Goal: Check status: Check status

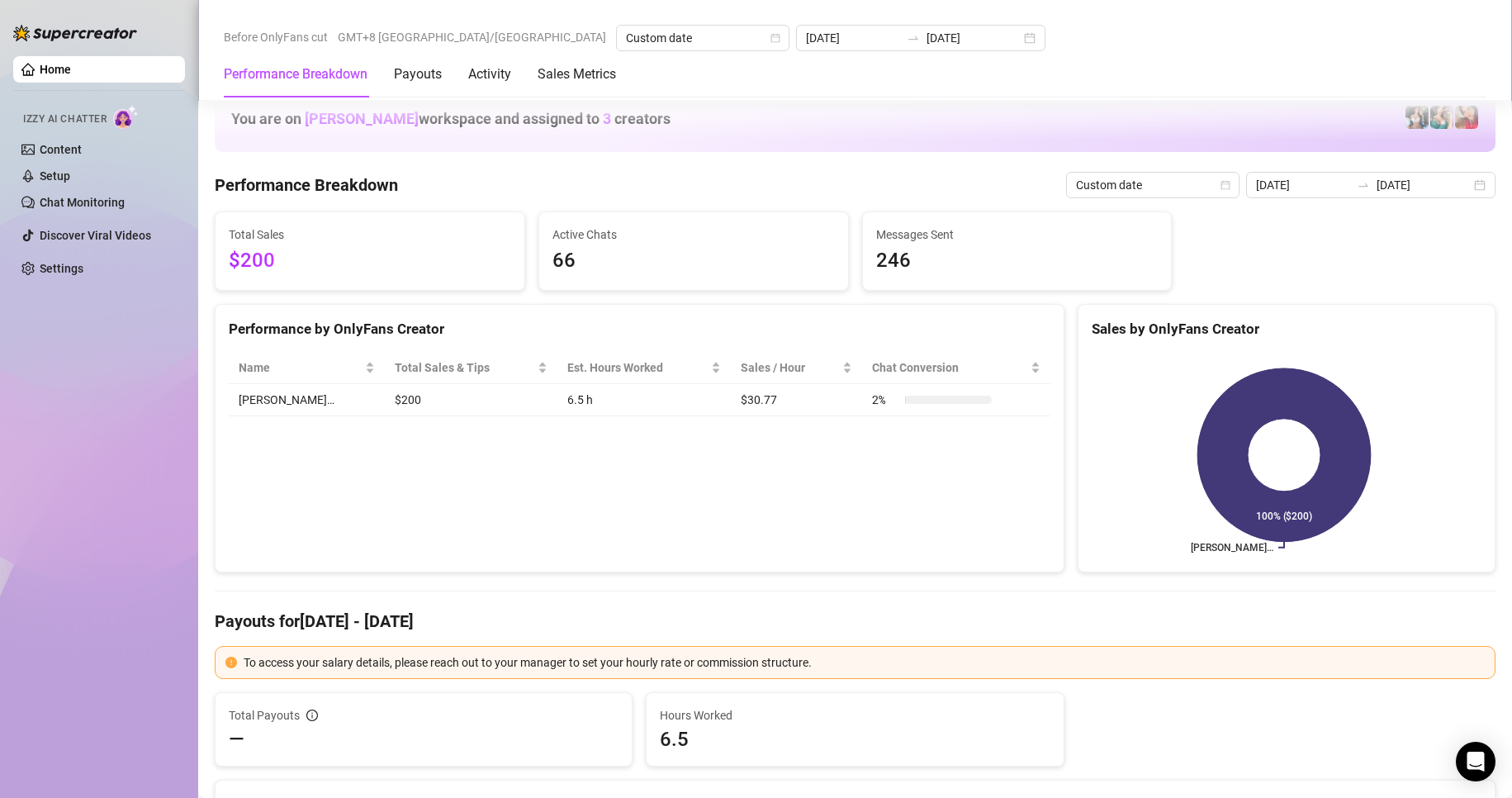
scroll to position [2070, 0]
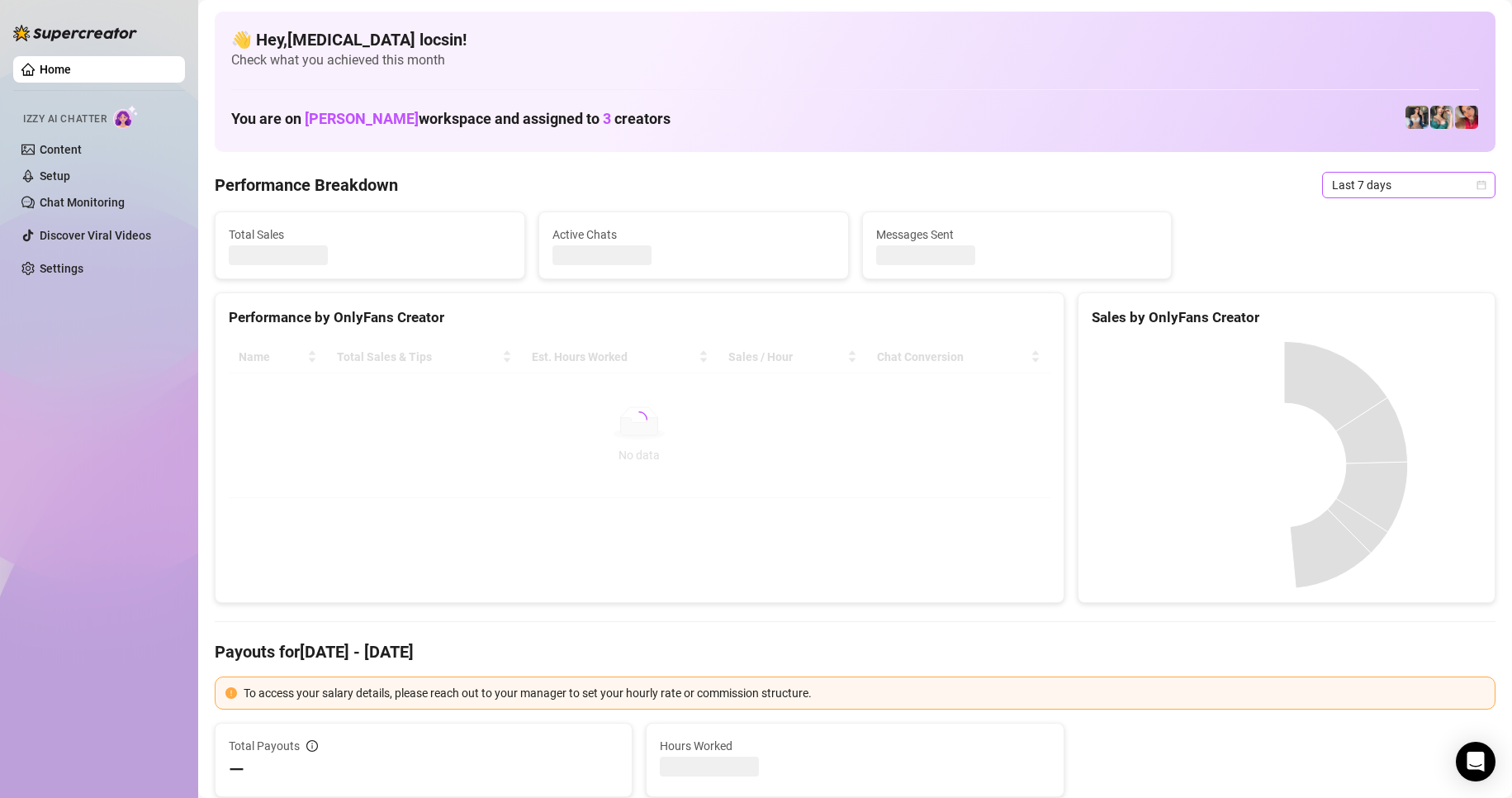
click at [1382, 178] on span "Last 7 days" at bounding box center [1409, 185] width 153 height 25
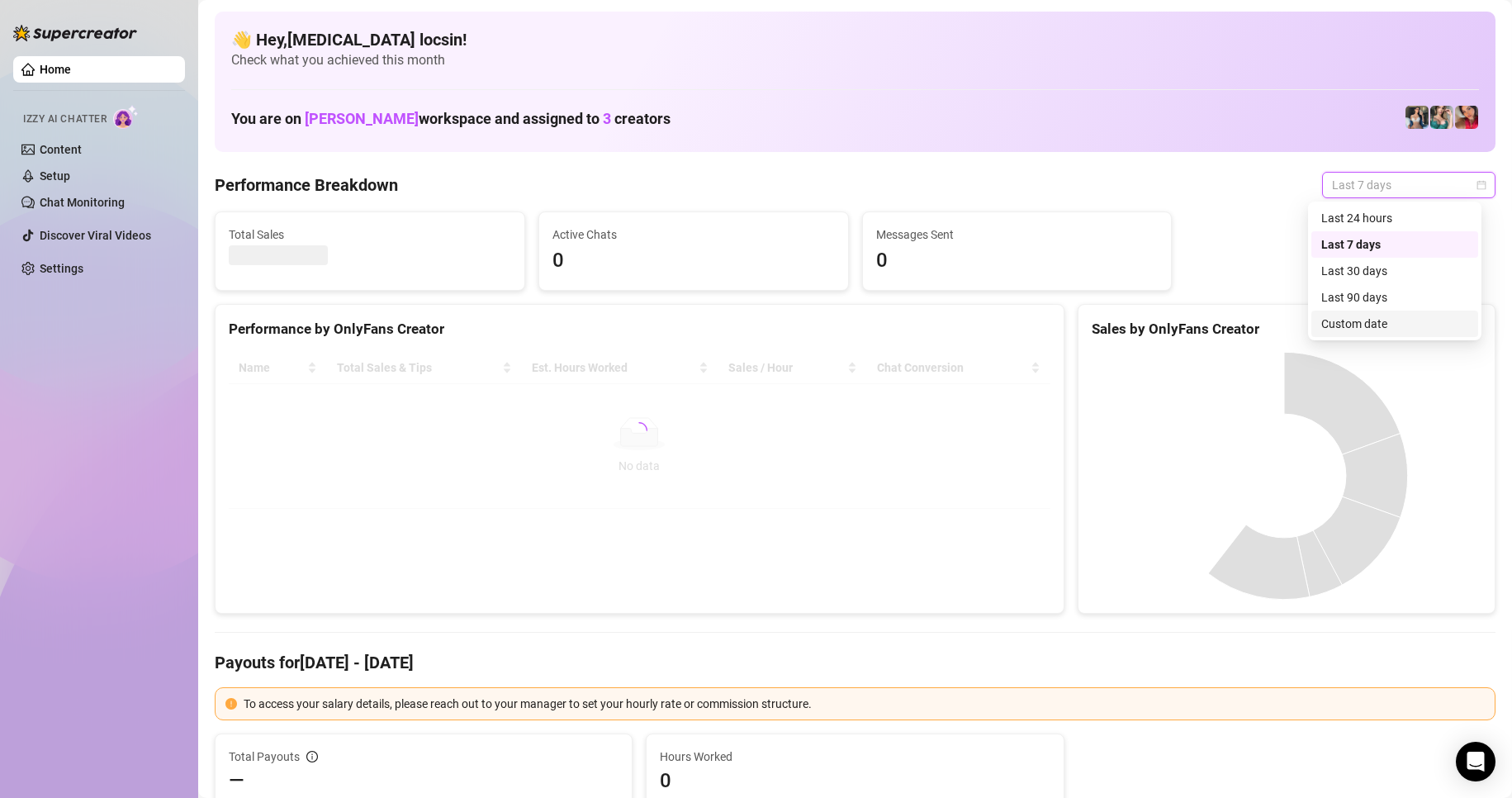
click at [1362, 324] on div "Custom date" at bounding box center [1394, 323] width 147 height 18
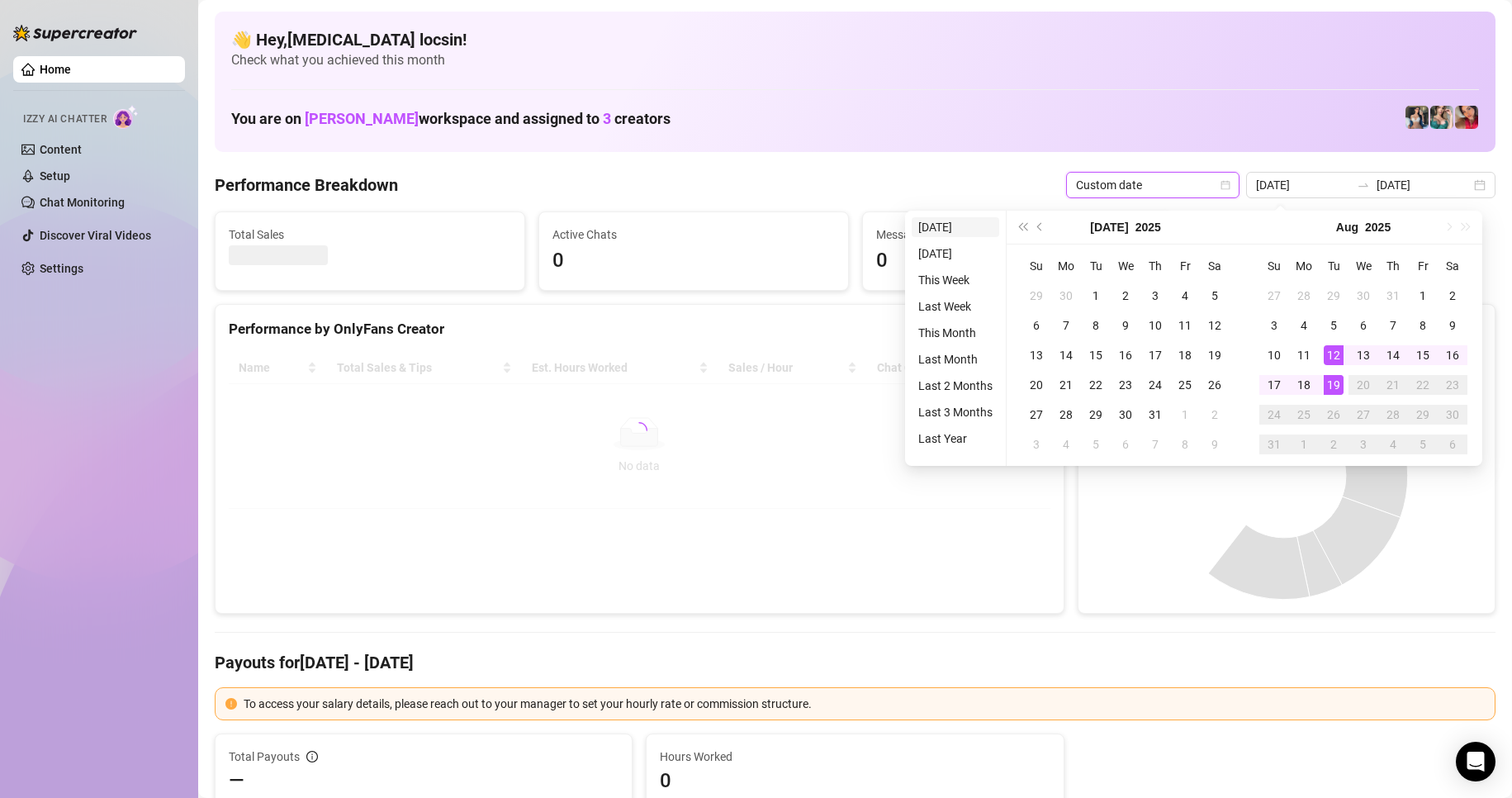
type input "[DATE]"
click at [962, 229] on li "[DATE]" at bounding box center [955, 227] width 88 height 20
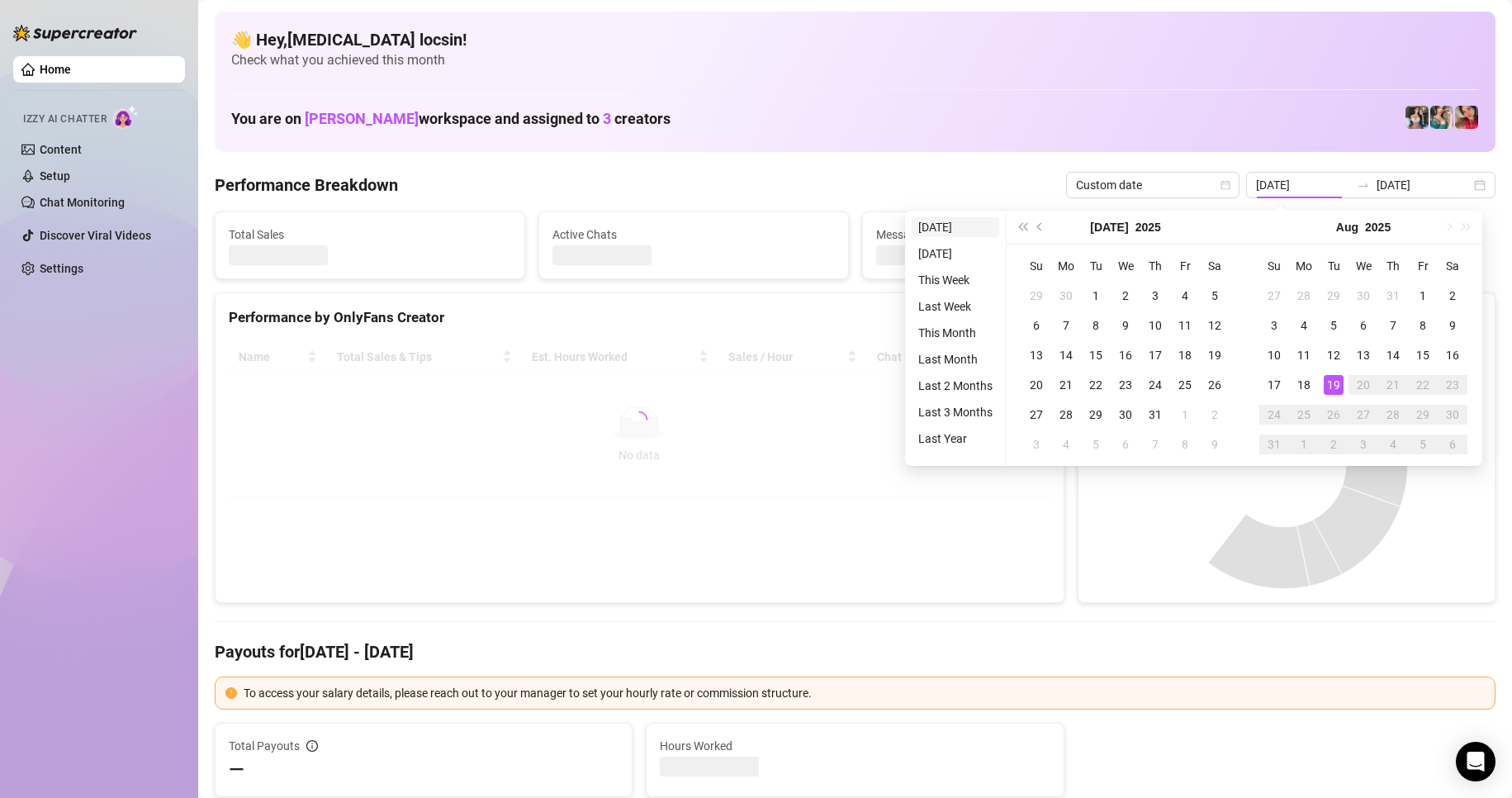
type input "[DATE]"
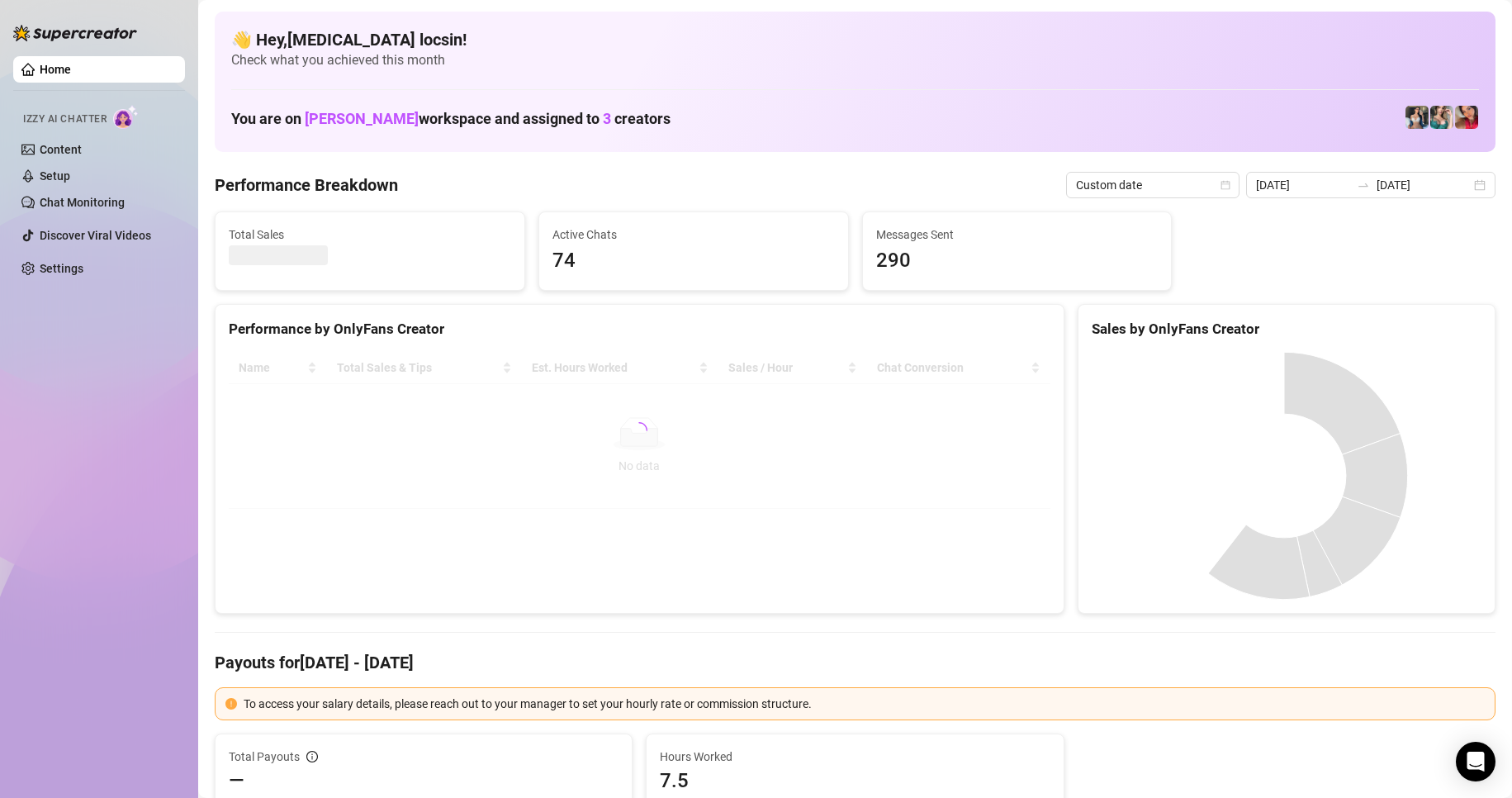
click at [1058, 308] on div "Performance by OnlyFans Creator Name Total Sales & Tips Est. Hours Worked Sales…" at bounding box center [639, 459] width 863 height 310
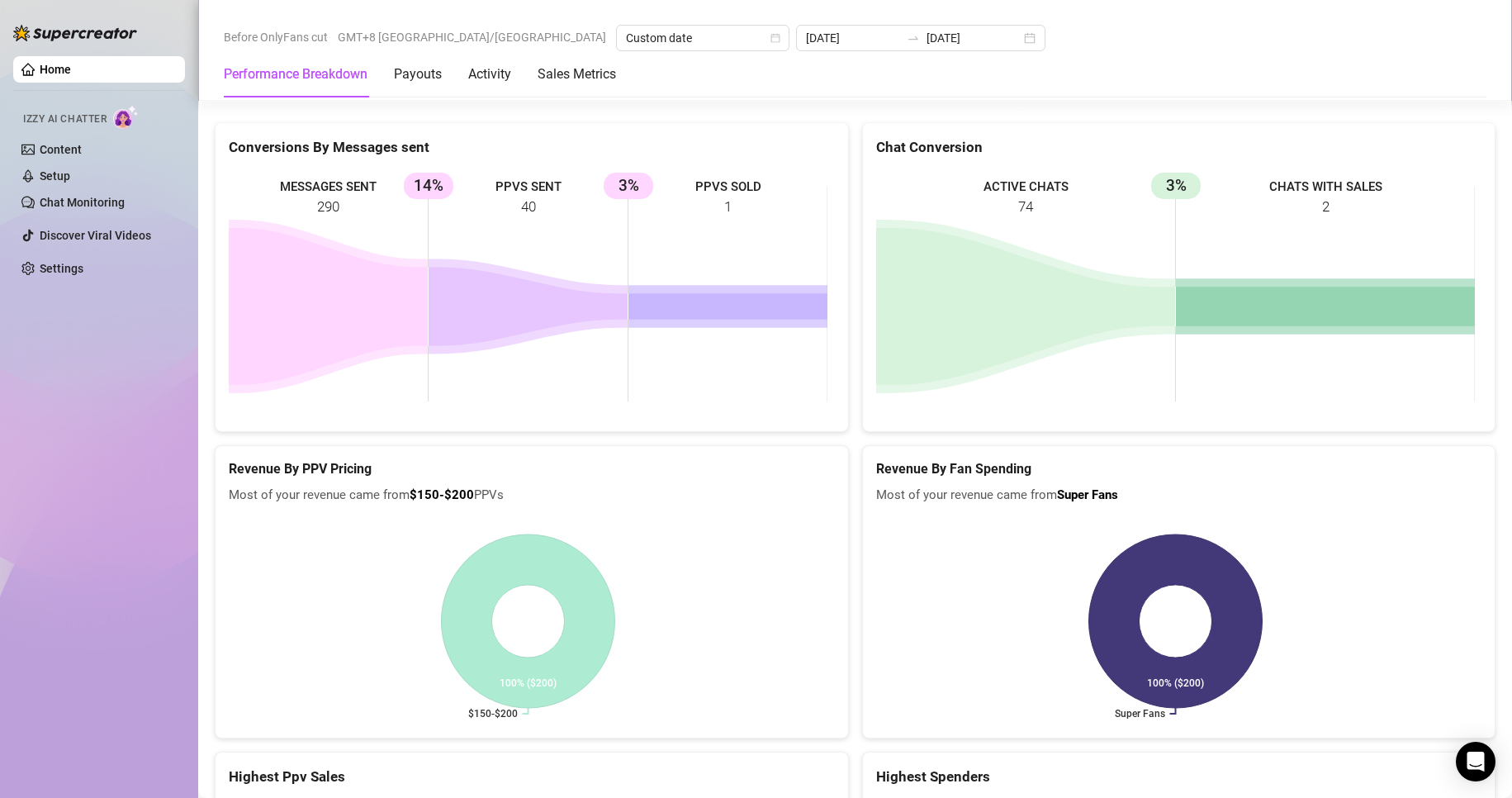
scroll to position [2146, 0]
